Goal: Task Accomplishment & Management: Use online tool/utility

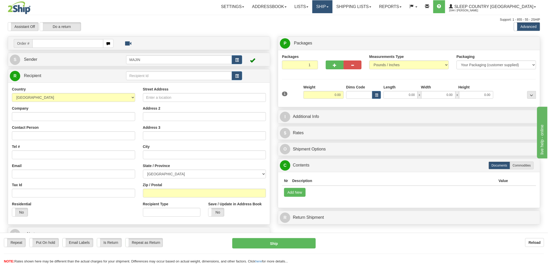
click at [332, 7] on link "Ship" at bounding box center [322, 6] width 20 height 13
click at [327, 23] on span "OnHold / Order Queue" at bounding box center [309, 25] width 37 height 4
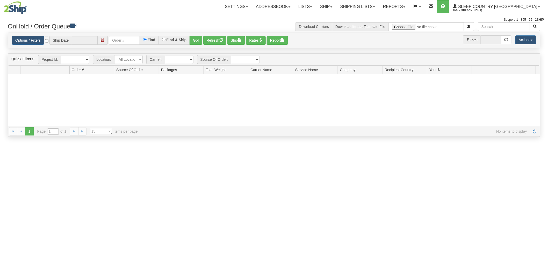
type input "[DATE]"
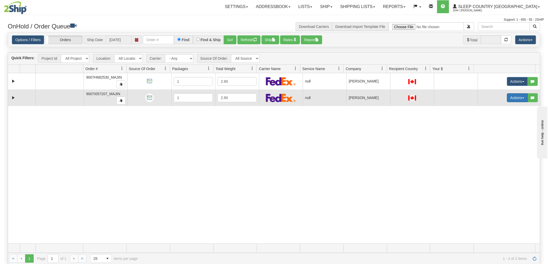
click at [513, 96] on button "Actions" at bounding box center [517, 98] width 21 height 9
click at [494, 109] on span "Open" at bounding box center [494, 108] width 12 height 4
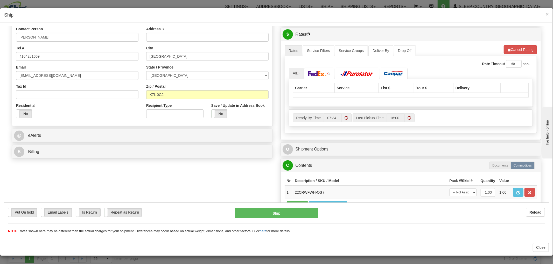
scroll to position [115, 0]
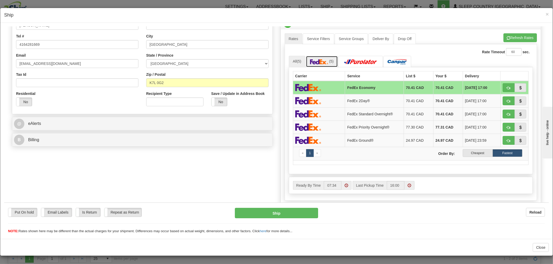
click at [321, 64] on img at bounding box center [319, 61] width 18 height 5
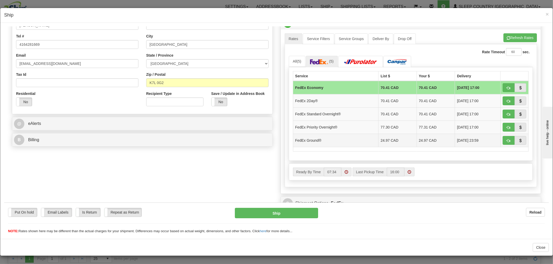
click at [321, 140] on td "FedEx Ground®" at bounding box center [335, 140] width 85 height 13
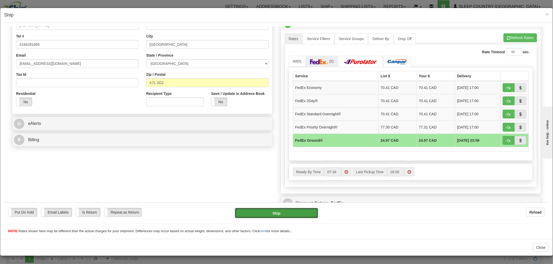
click at [269, 210] on button "Ship" at bounding box center [276, 213] width 83 height 10
type input "92"
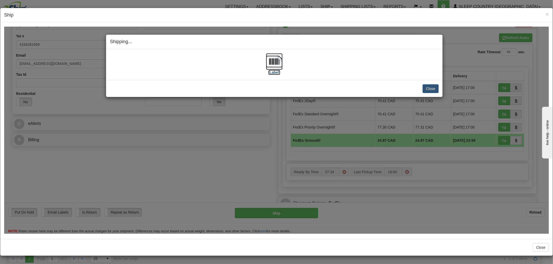
click at [267, 66] on img at bounding box center [274, 61] width 17 height 17
click at [432, 91] on button "Close" at bounding box center [430, 88] width 16 height 9
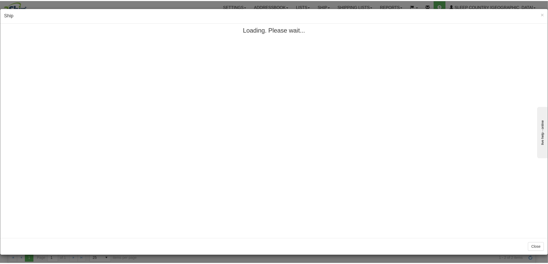
scroll to position [0, 0]
